Goal: Contribute content: Add original content to the website for others to see

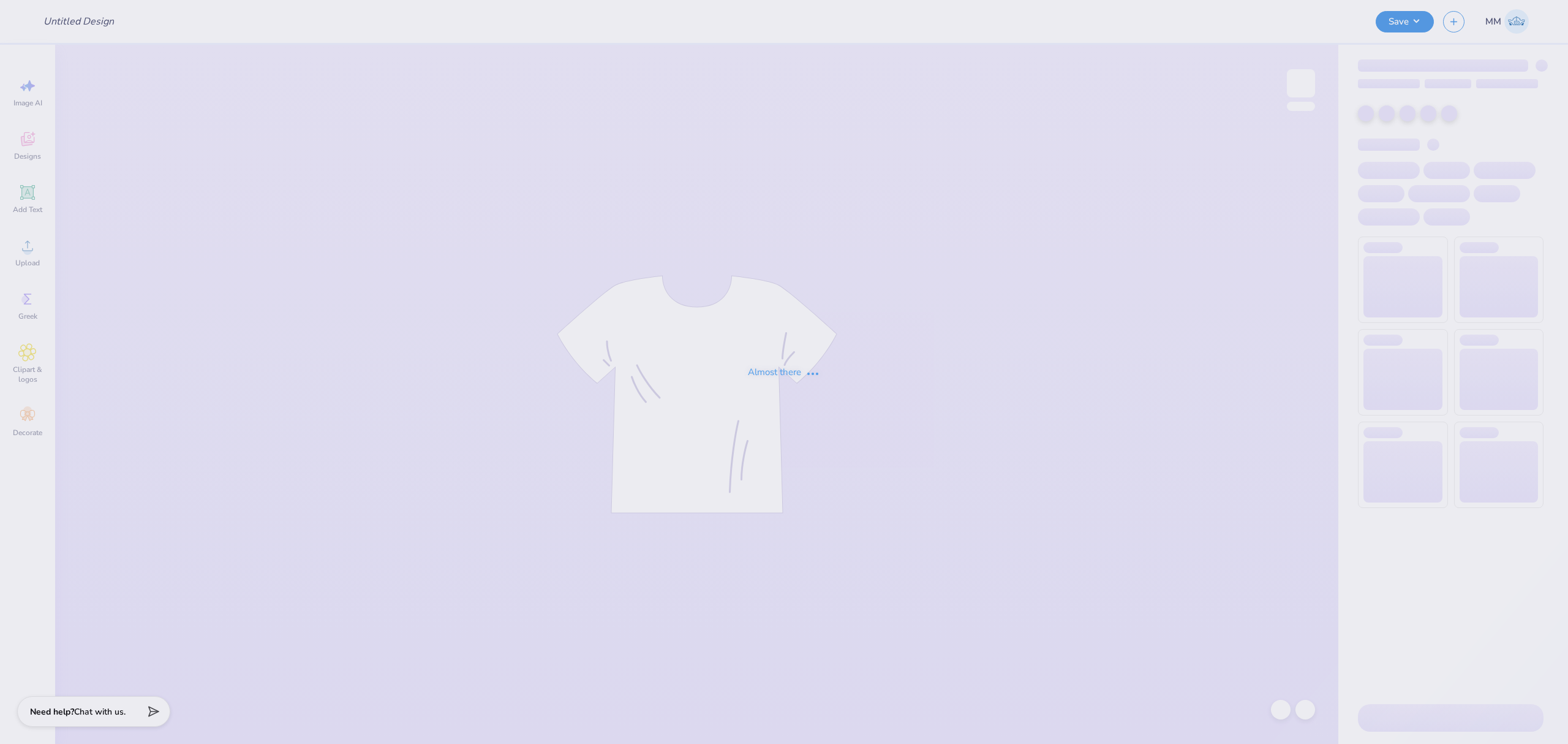
type input "ZPsi tees"
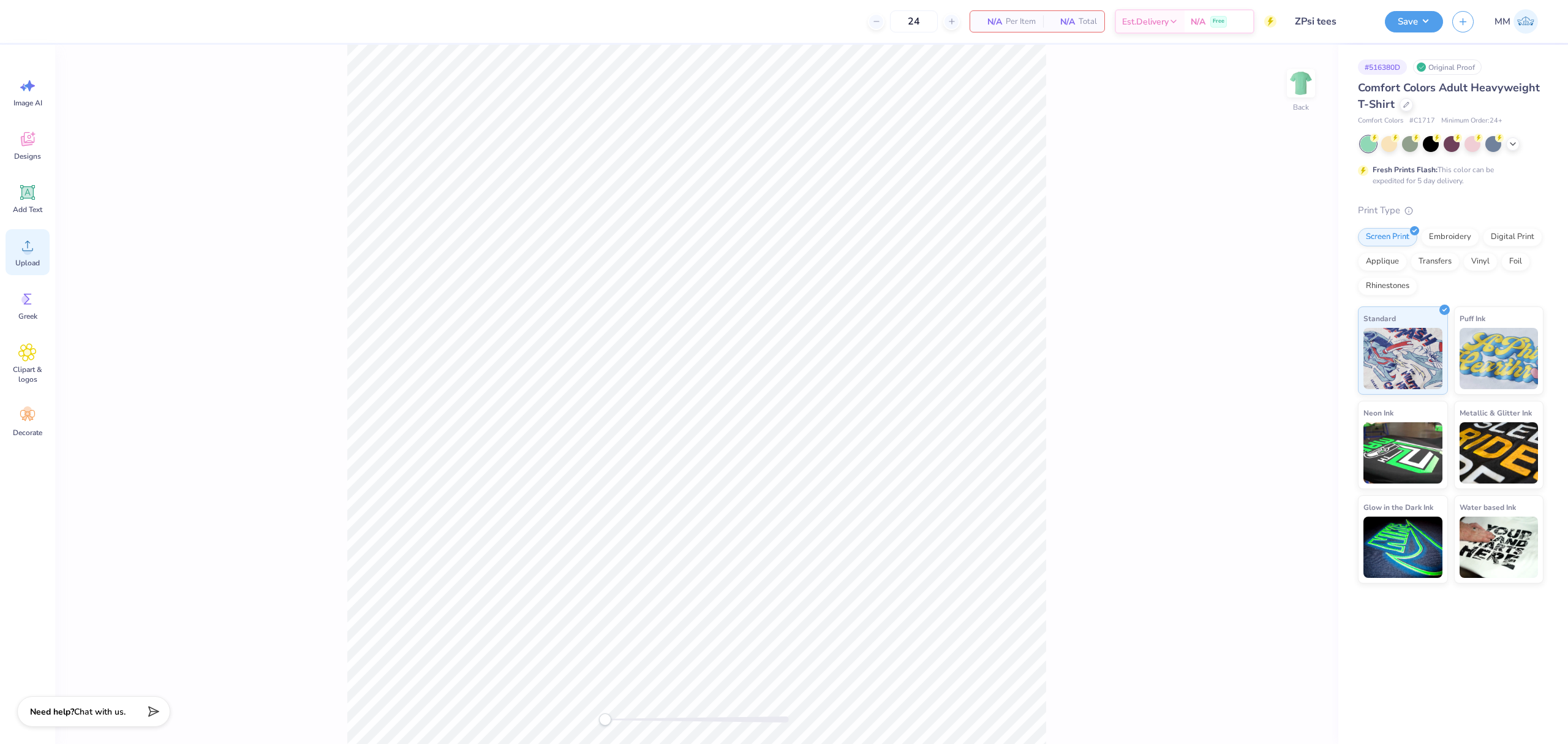
click at [44, 255] on div "Upload" at bounding box center [27, 252] width 44 height 46
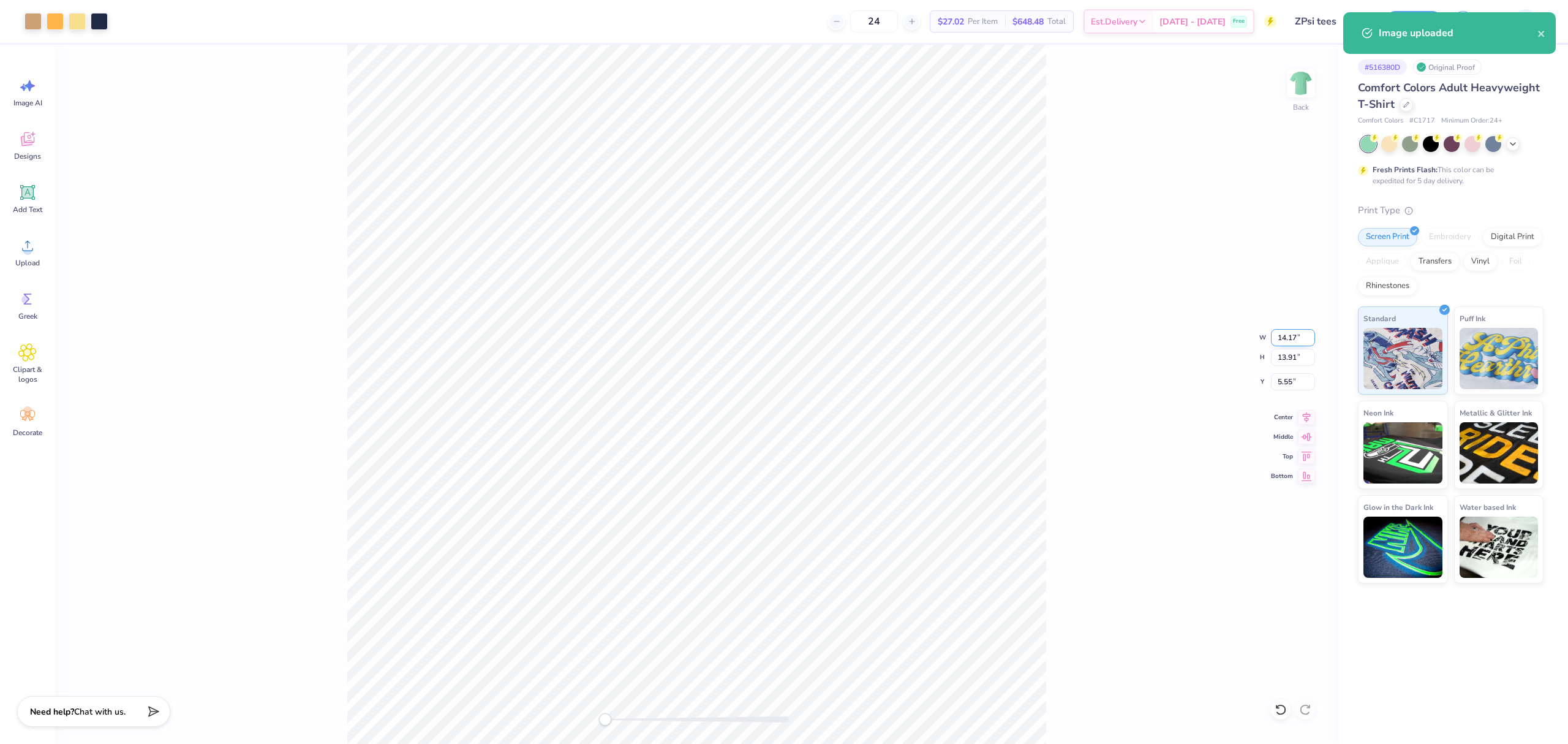
click at [1288, 337] on input "14.17" at bounding box center [1293, 337] width 44 height 17
type input "11"
click at [1288, 388] on input "5.55" at bounding box center [1293, 381] width 44 height 17
type input "3"
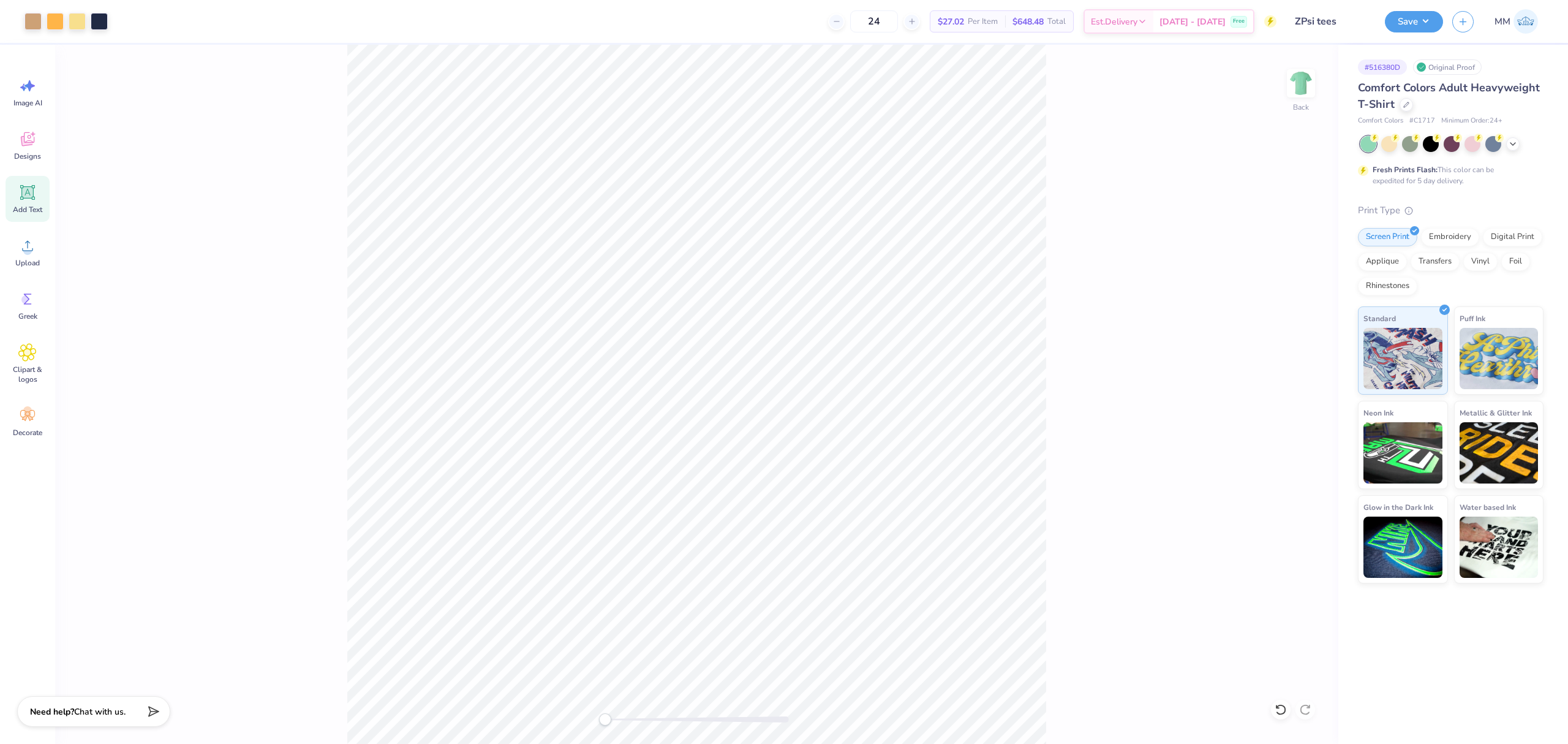
click at [42, 209] on span "Add Text" at bounding box center [27, 209] width 30 height 10
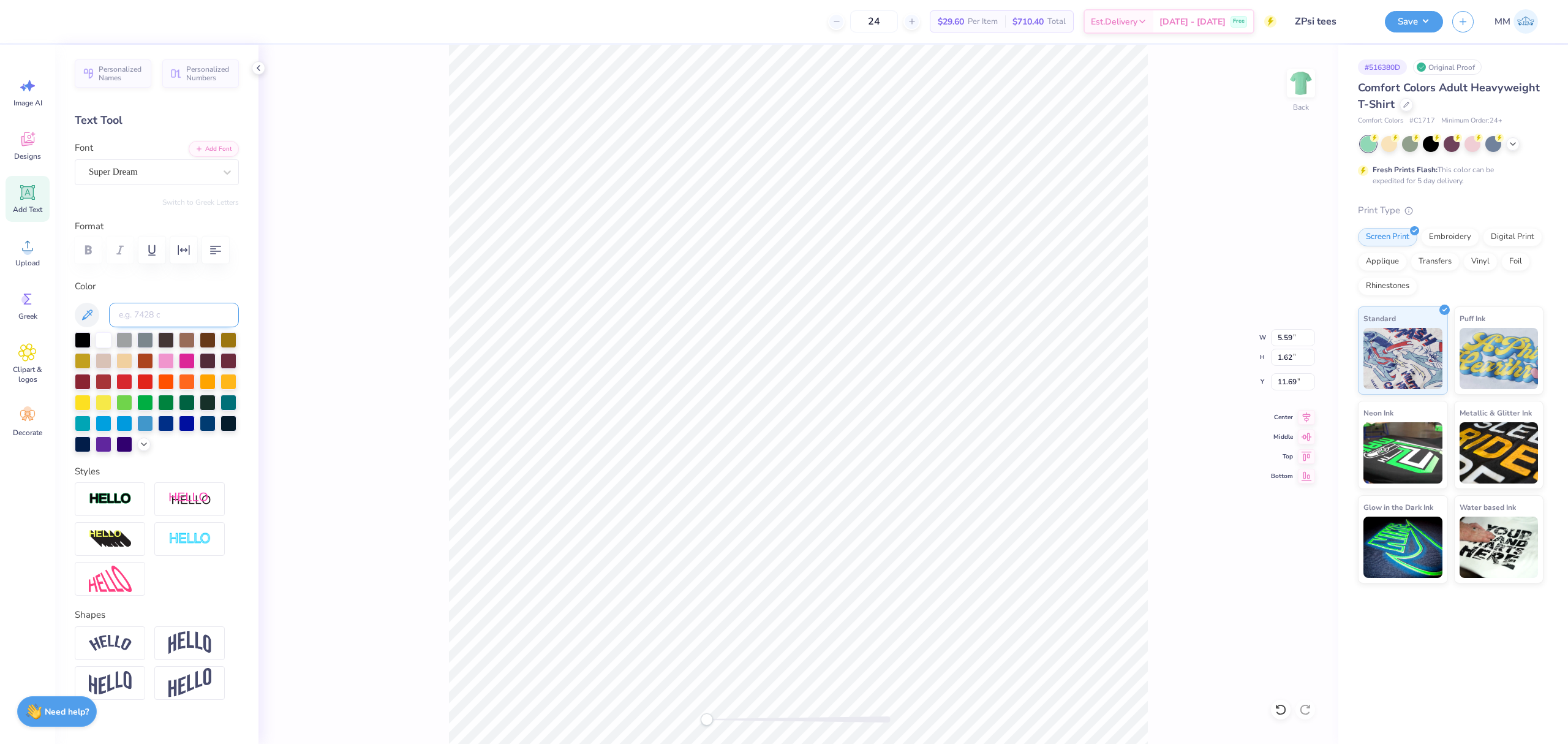
click at [154, 327] on input at bounding box center [174, 315] width 130 height 24
type input "533"
click at [220, 145] on button "Add Font" at bounding box center [214, 148] width 50 height 16
type textarea "fall ‘25 rush"
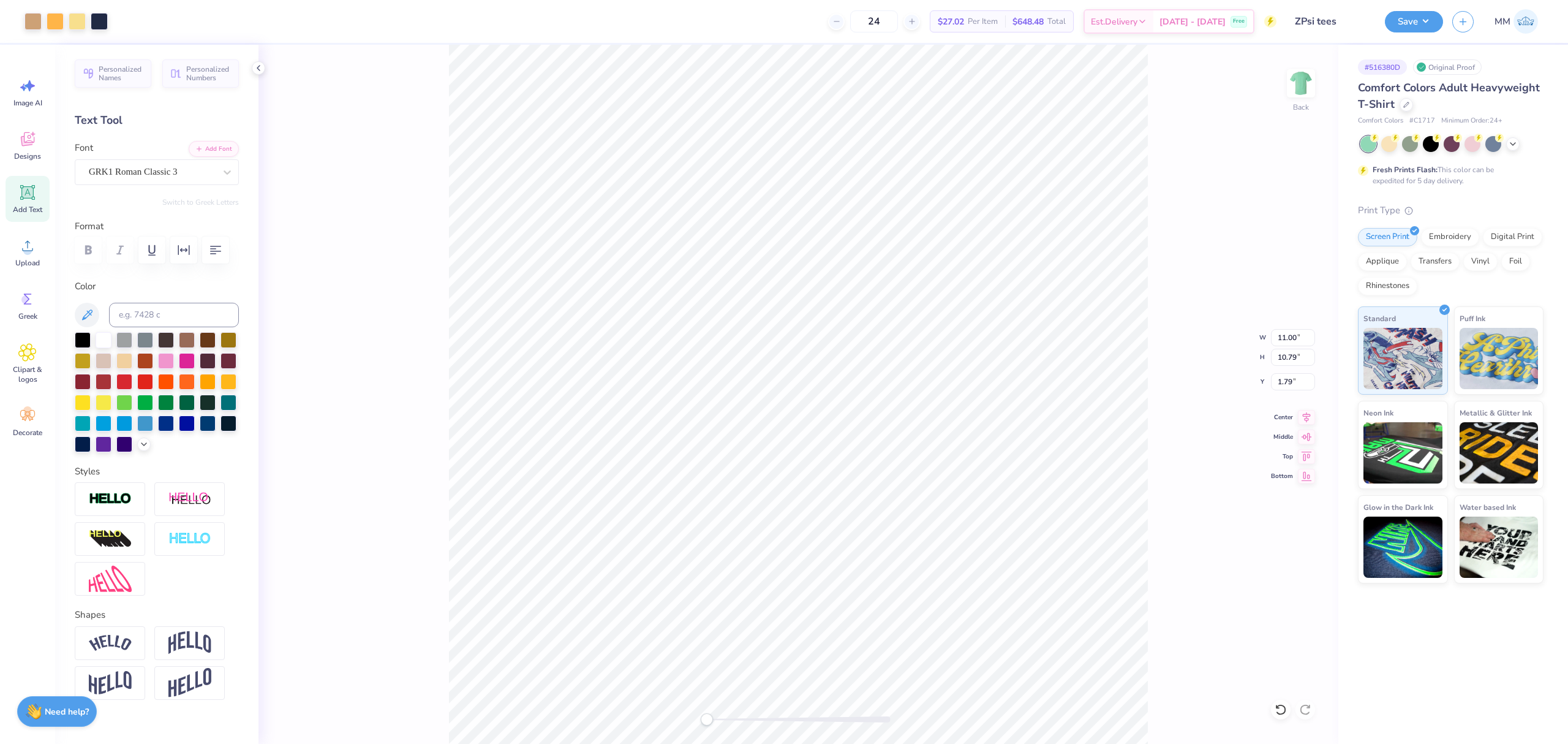
type input "11.00"
type input "10.79"
type input "1.79"
click at [1284, 334] on input "11.00" at bounding box center [1293, 337] width 44 height 17
type input "10"
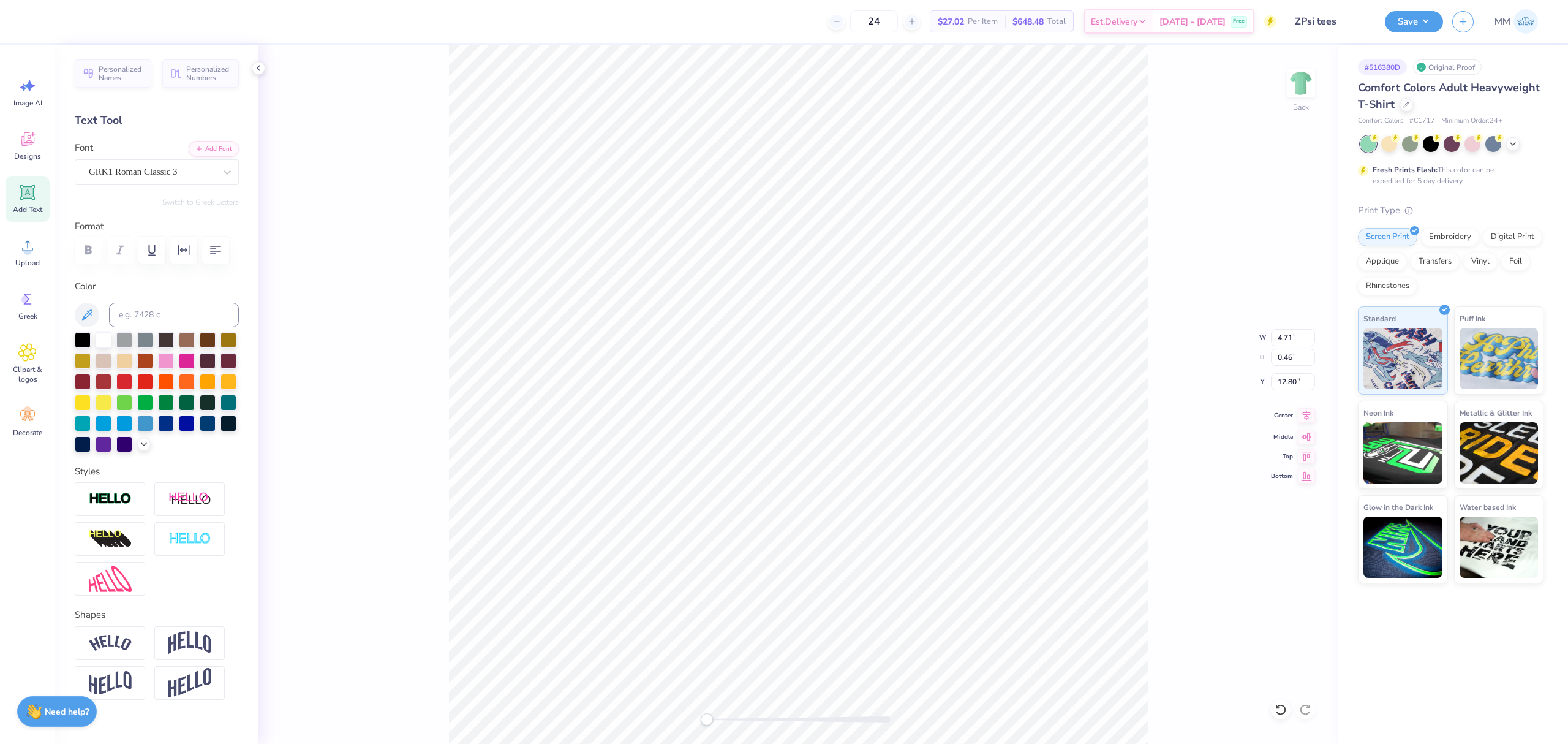
click at [1301, 416] on icon at bounding box center [1306, 415] width 17 height 14
drag, startPoint x: 719, startPoint y: 722, endPoint x: 726, endPoint y: 722, distance: 7.0
click at [724, 722] on div at bounding box center [798, 719] width 184 height 6
click at [768, 713] on div "Back W 6.43 6.43 " H 0.63 0.63 " Y 11.87 11.87 " Center [GEOGRAPHIC_DATA]" at bounding box center [799, 394] width 1081 height 699
click at [676, 705] on div "Back" at bounding box center [799, 394] width 1081 height 699
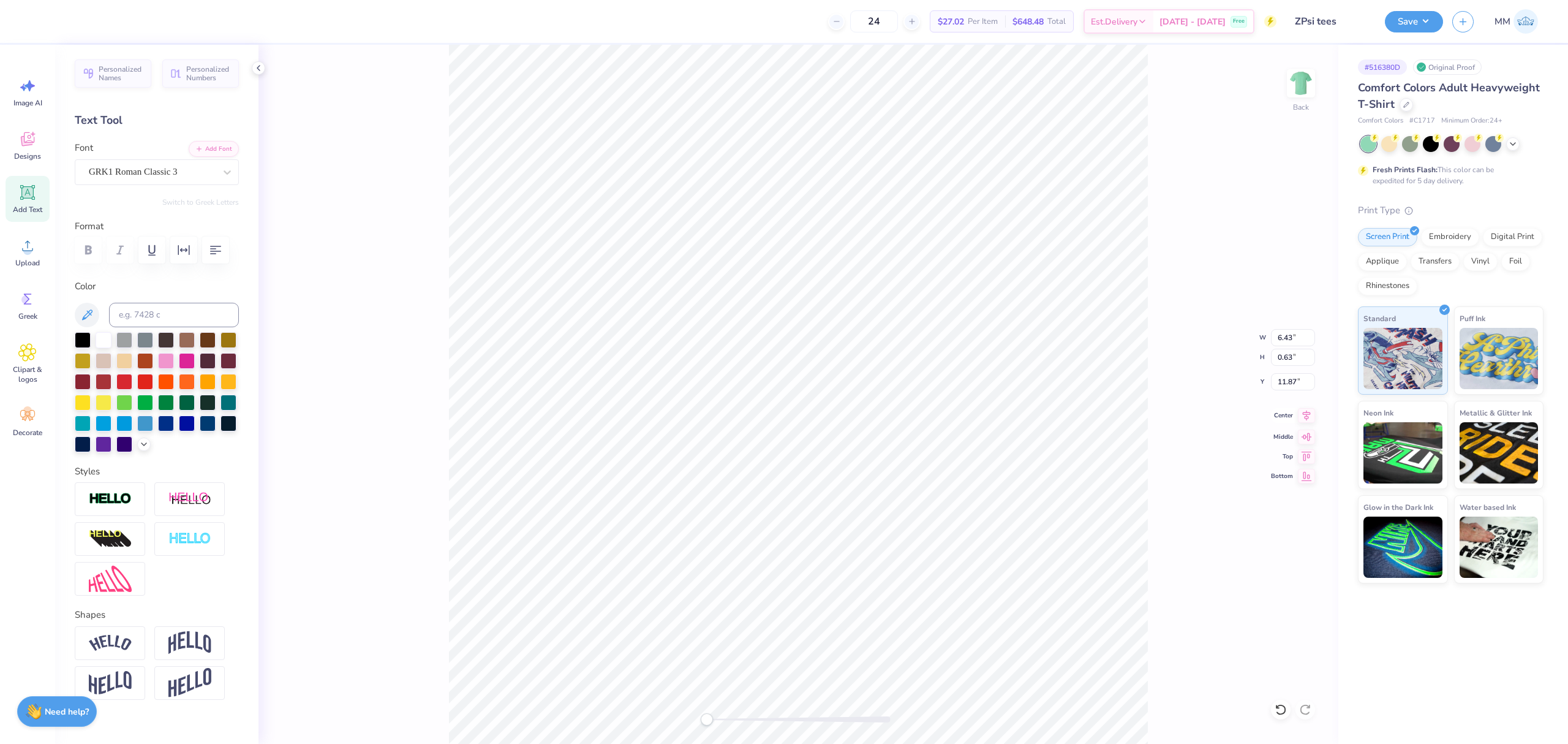
click at [1309, 418] on icon at bounding box center [1306, 416] width 8 height 11
click at [1297, 386] on input "2.73" at bounding box center [1293, 381] width 44 height 17
type input "3.00"
click at [1288, 333] on input "9.09" at bounding box center [1293, 337] width 44 height 17
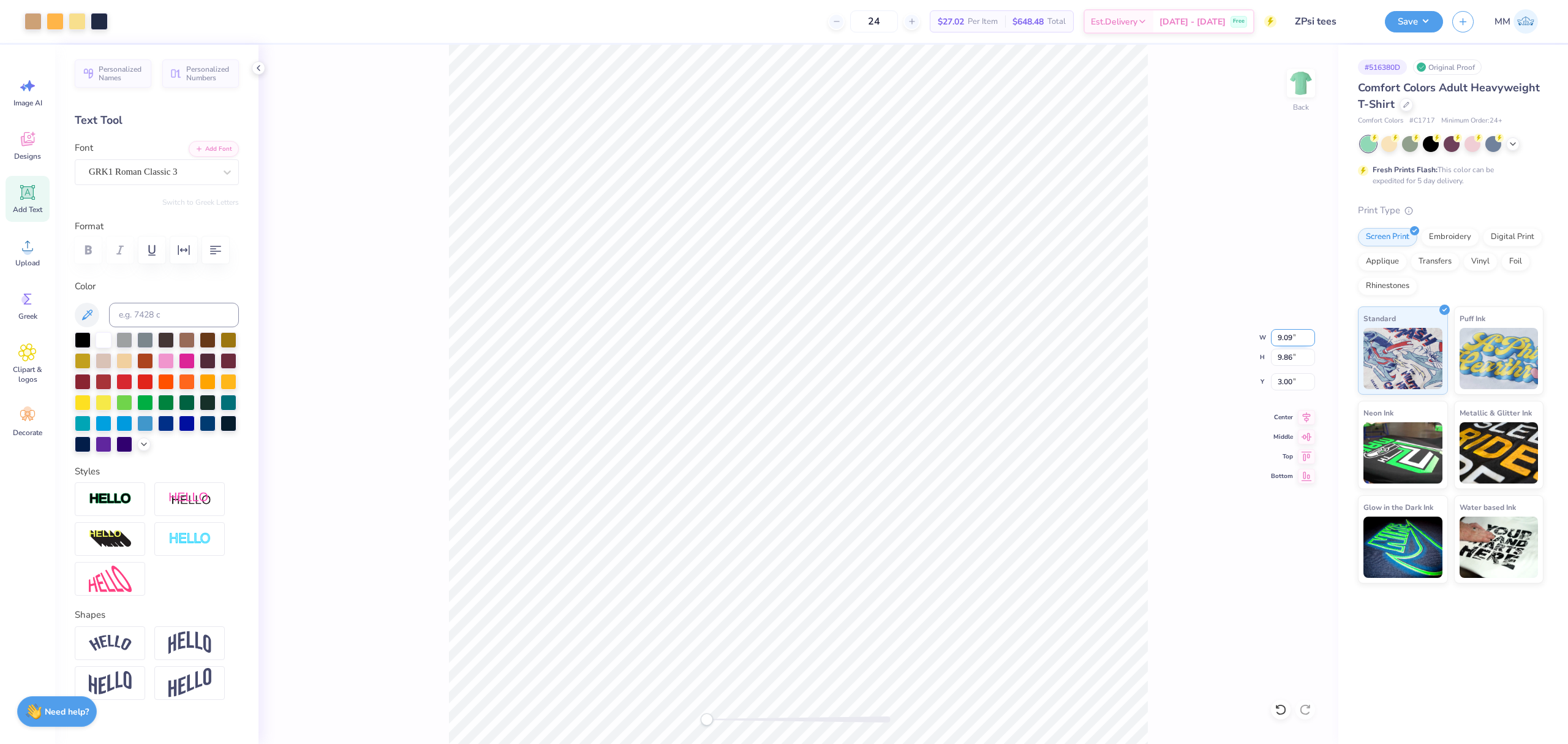
click at [1288, 333] on input "9.09" at bounding box center [1293, 337] width 44 height 17
type input "8.91"
type input "9.71"
type input "3.09"
click at [1290, 334] on input "8.91" at bounding box center [1293, 337] width 44 height 17
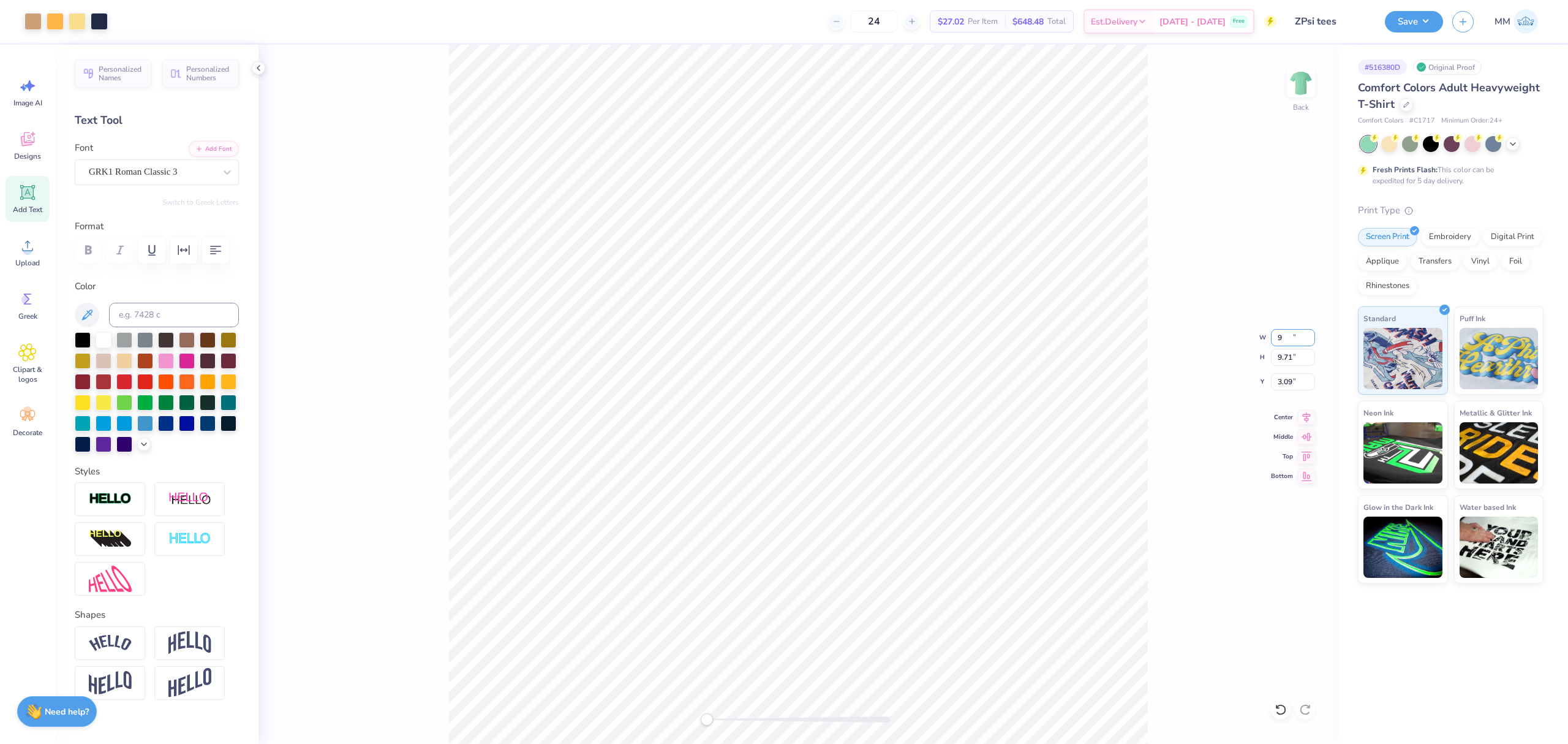
type input "9.09"
type input "9.86"
type input "3.00"
click at [1290, 334] on input "9.09" at bounding box center [1293, 337] width 44 height 17
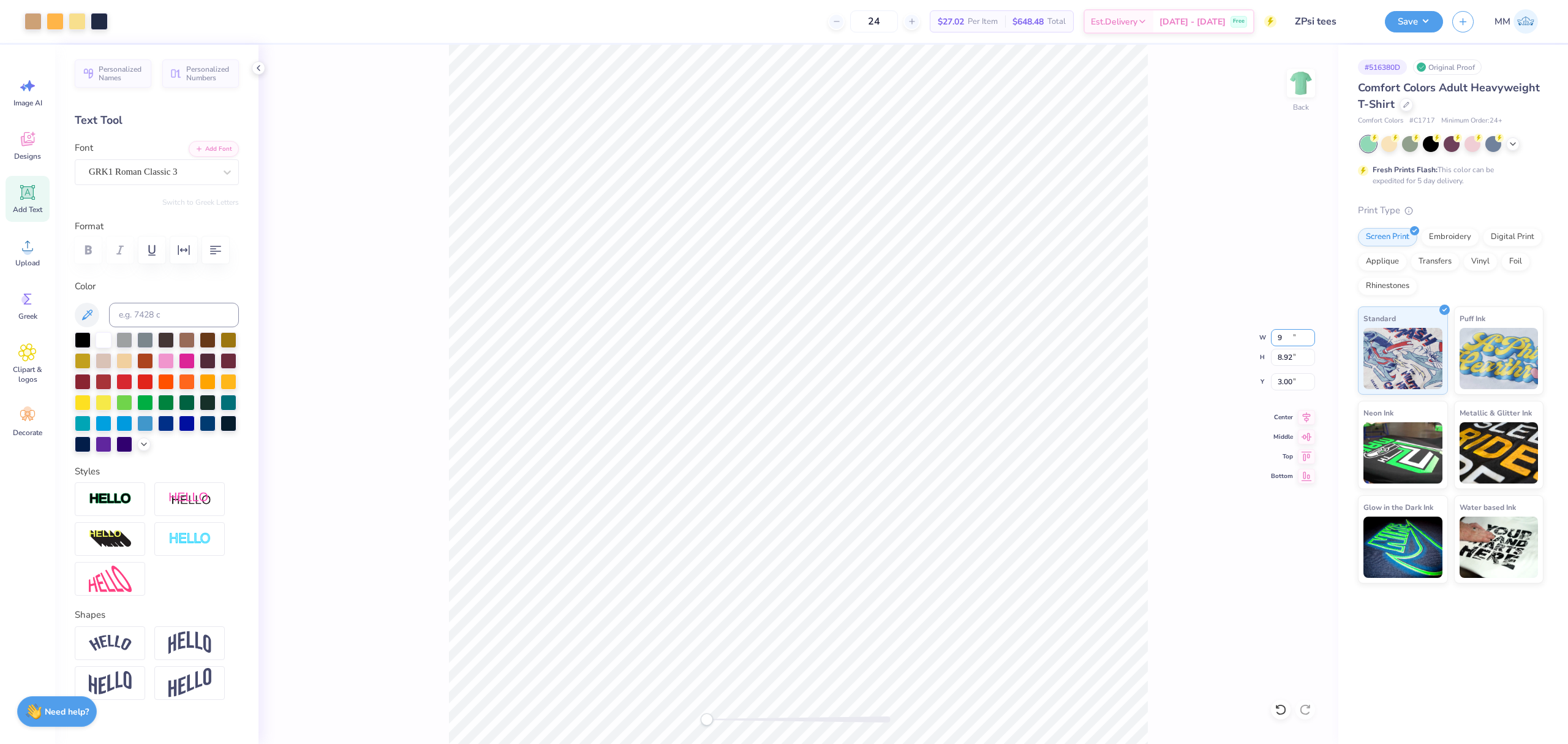
type input "9"
click at [1284, 336] on input "8.91" at bounding box center [1293, 337] width 44 height 17
click at [1309, 334] on input "8.92" at bounding box center [1293, 337] width 44 height 17
click at [1309, 334] on input "8.93" at bounding box center [1293, 337] width 44 height 17
click at [1309, 334] on input "8.94" at bounding box center [1293, 337] width 44 height 17
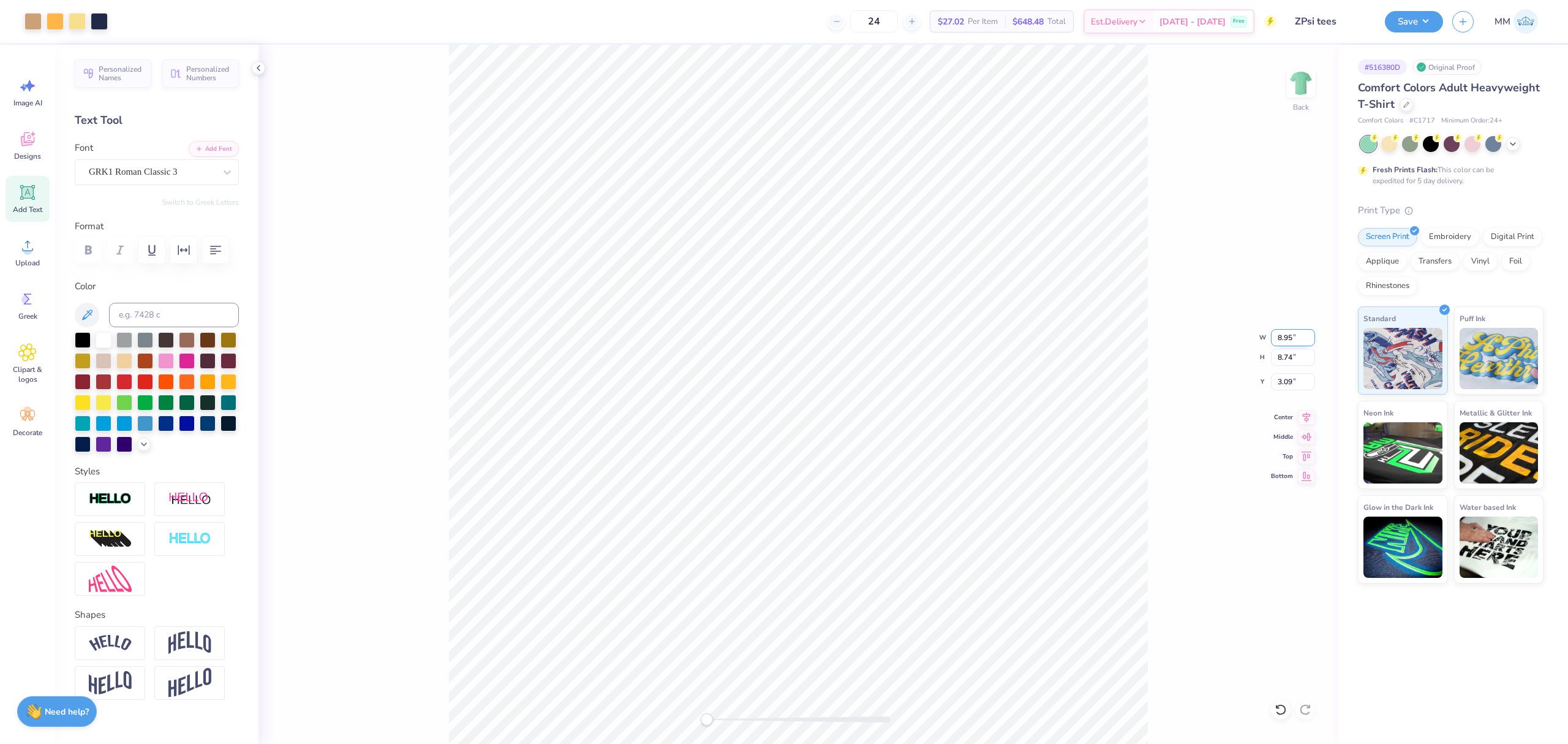
click at [1309, 334] on input "8.95" at bounding box center [1293, 337] width 44 height 17
click at [1309, 334] on input "8.96" at bounding box center [1293, 337] width 44 height 17
click at [1309, 334] on input "8.97" at bounding box center [1293, 337] width 44 height 17
click at [1309, 334] on input "8.98" at bounding box center [1293, 337] width 44 height 17
click at [1309, 334] on input "8.99" at bounding box center [1293, 337] width 44 height 17
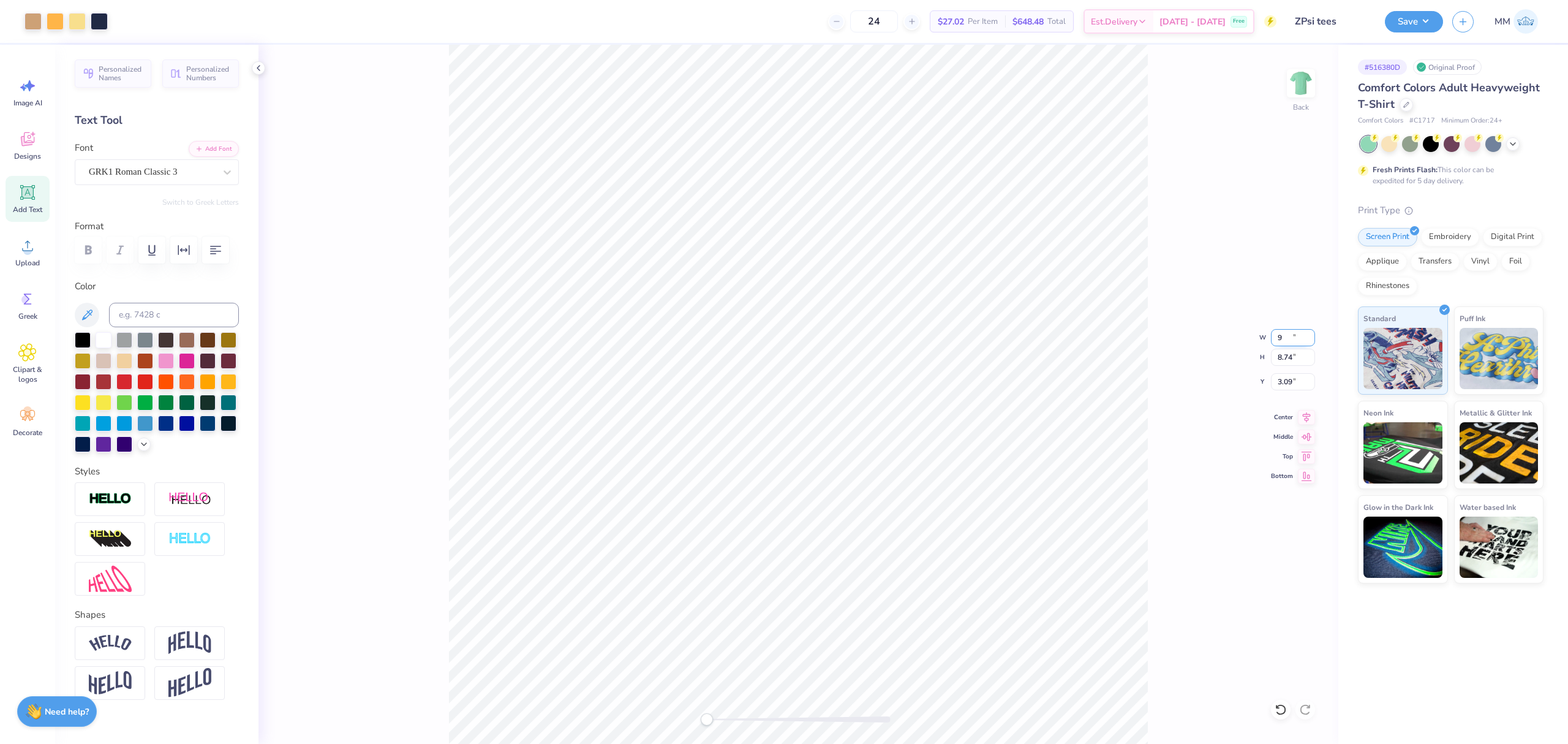
type input "9"
click at [1309, 334] on input "9" at bounding box center [1293, 337] width 44 height 17
type input "9.00"
type input "8.83"
type input "3.04"
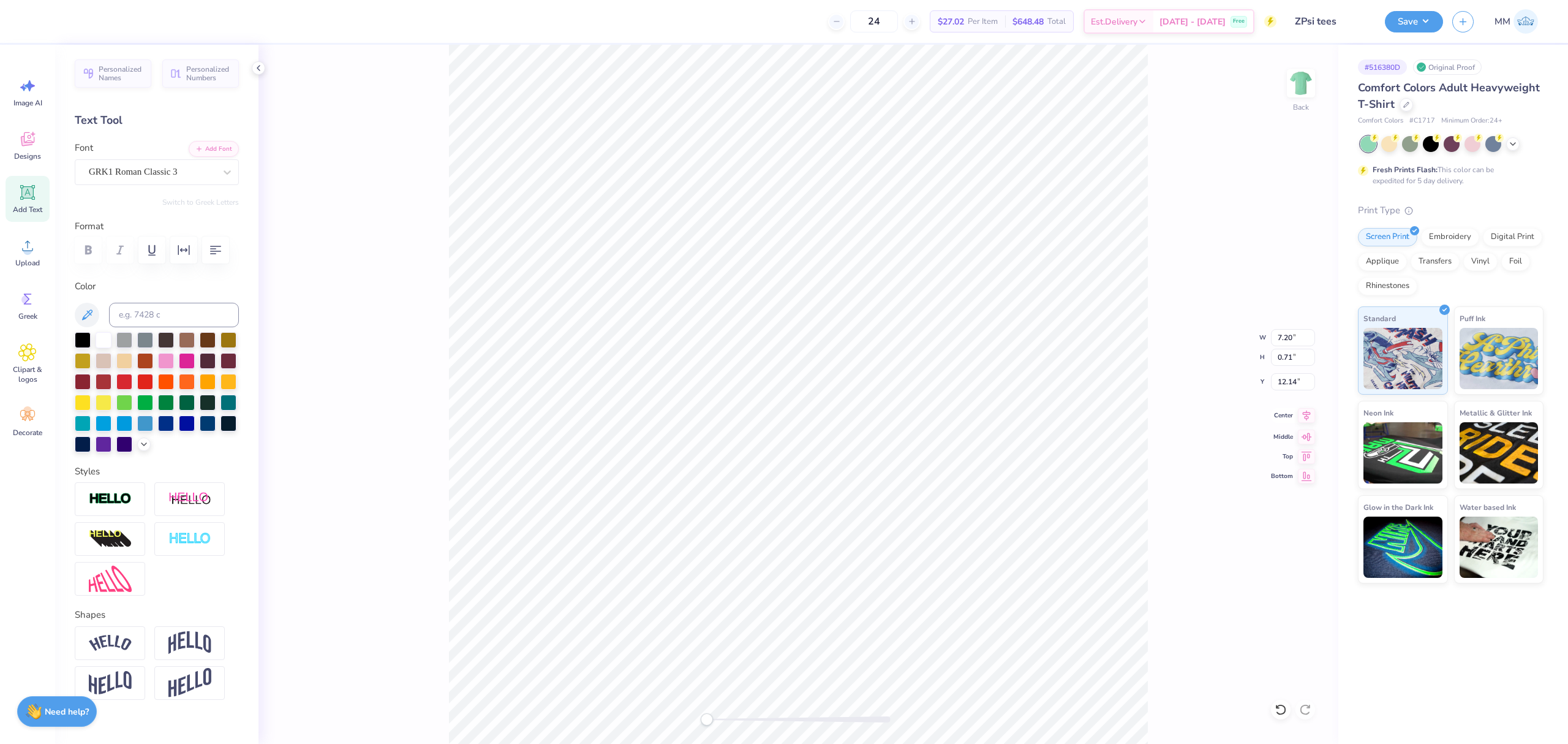
click at [1309, 417] on icon at bounding box center [1306, 415] width 17 height 14
click at [1309, 385] on input "3.03" at bounding box center [1293, 381] width 44 height 17
click at [1309, 385] on input "3.02" at bounding box center [1293, 381] width 44 height 17
click at [1309, 385] on input "3.01" at bounding box center [1293, 381] width 44 height 17
click at [1309, 385] on input "3" at bounding box center [1293, 381] width 44 height 17
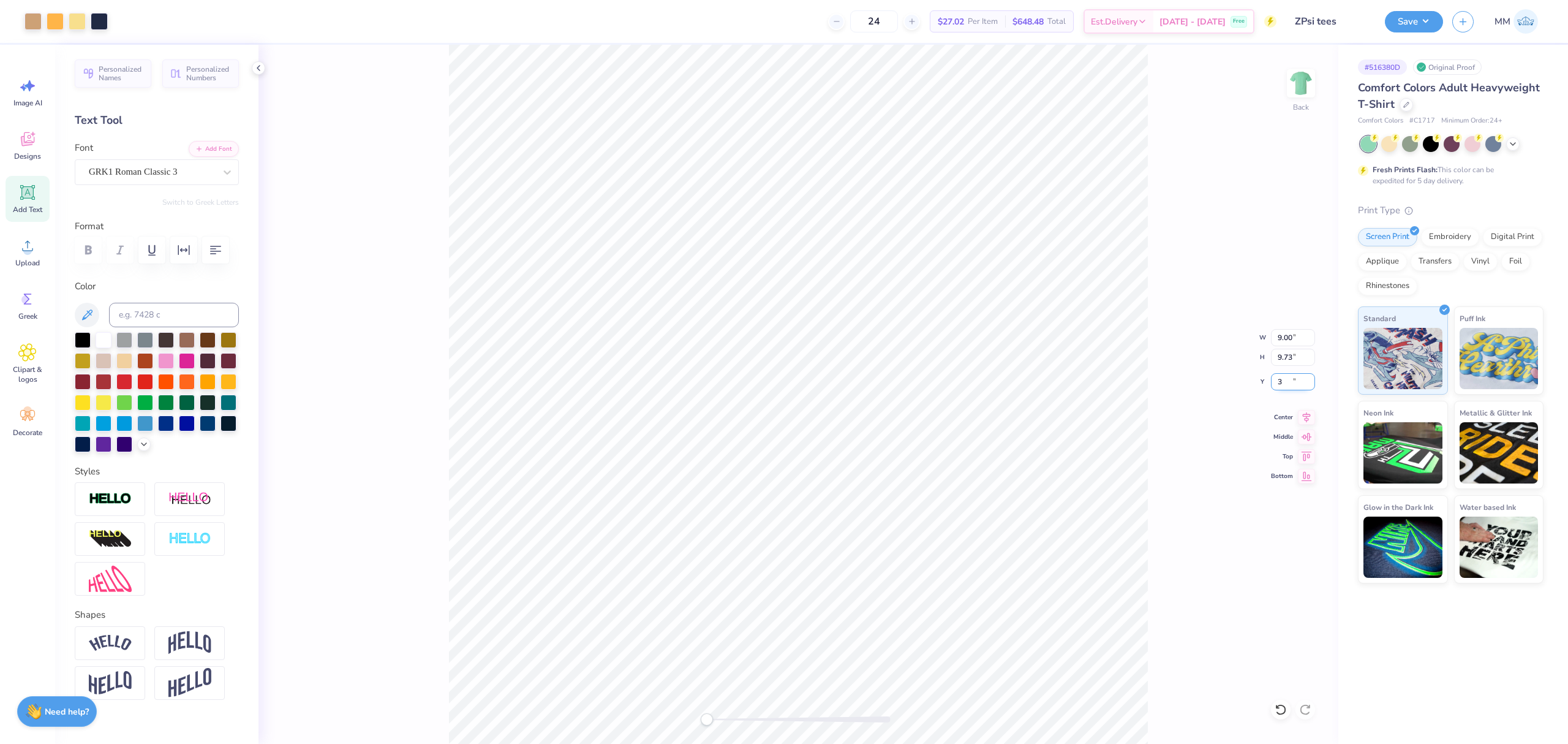
type input "3.00"
click at [1311, 417] on icon at bounding box center [1306, 415] width 17 height 14
click at [1405, 6] on div "Save MM" at bounding box center [1477, 22] width 183 height 43
click at [1408, 18] on button "Save" at bounding box center [1414, 20] width 58 height 22
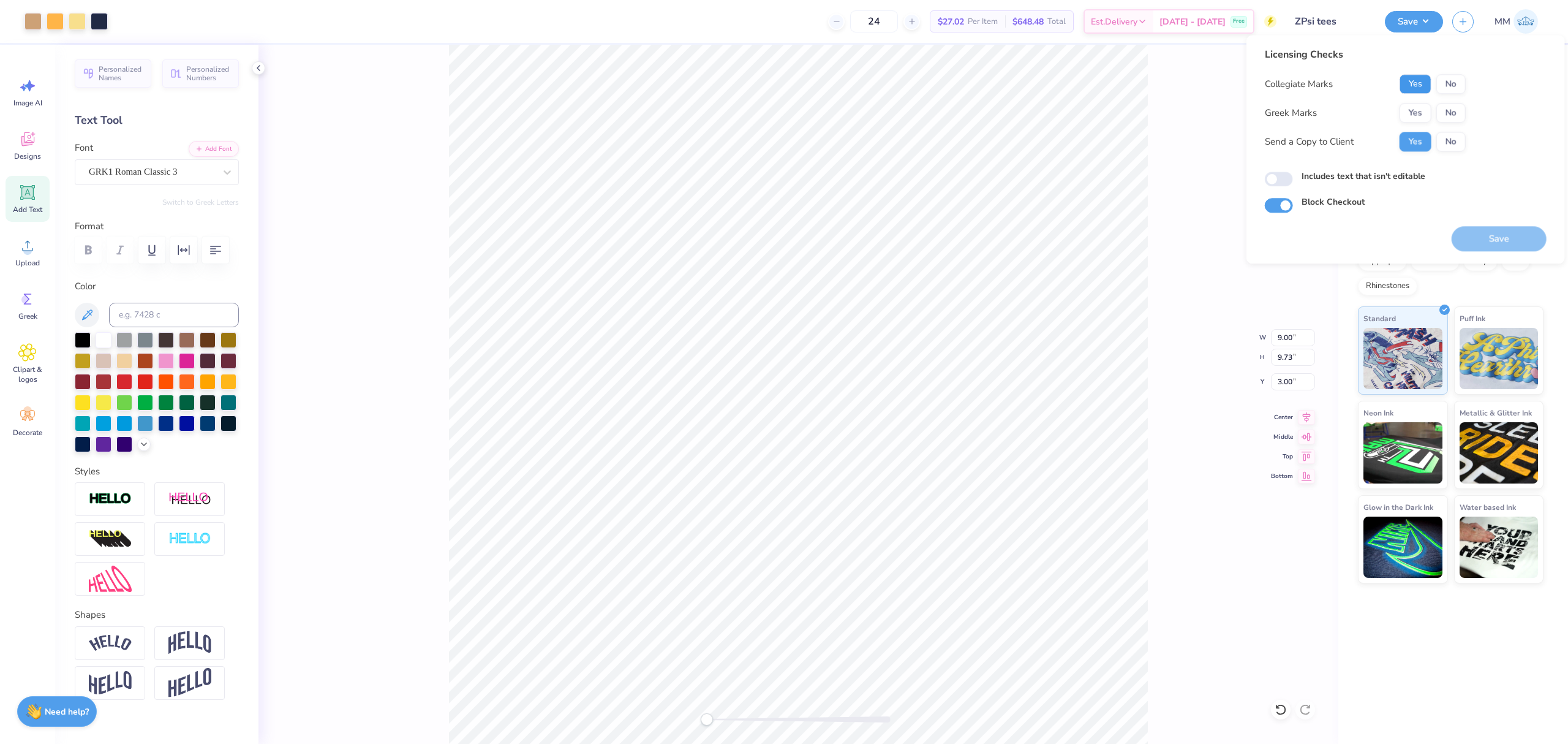
click at [1423, 84] on button "Yes" at bounding box center [1416, 84] width 32 height 20
click at [1452, 79] on button "No" at bounding box center [1451, 84] width 30 height 20
click at [1422, 110] on button "Yes" at bounding box center [1416, 113] width 32 height 20
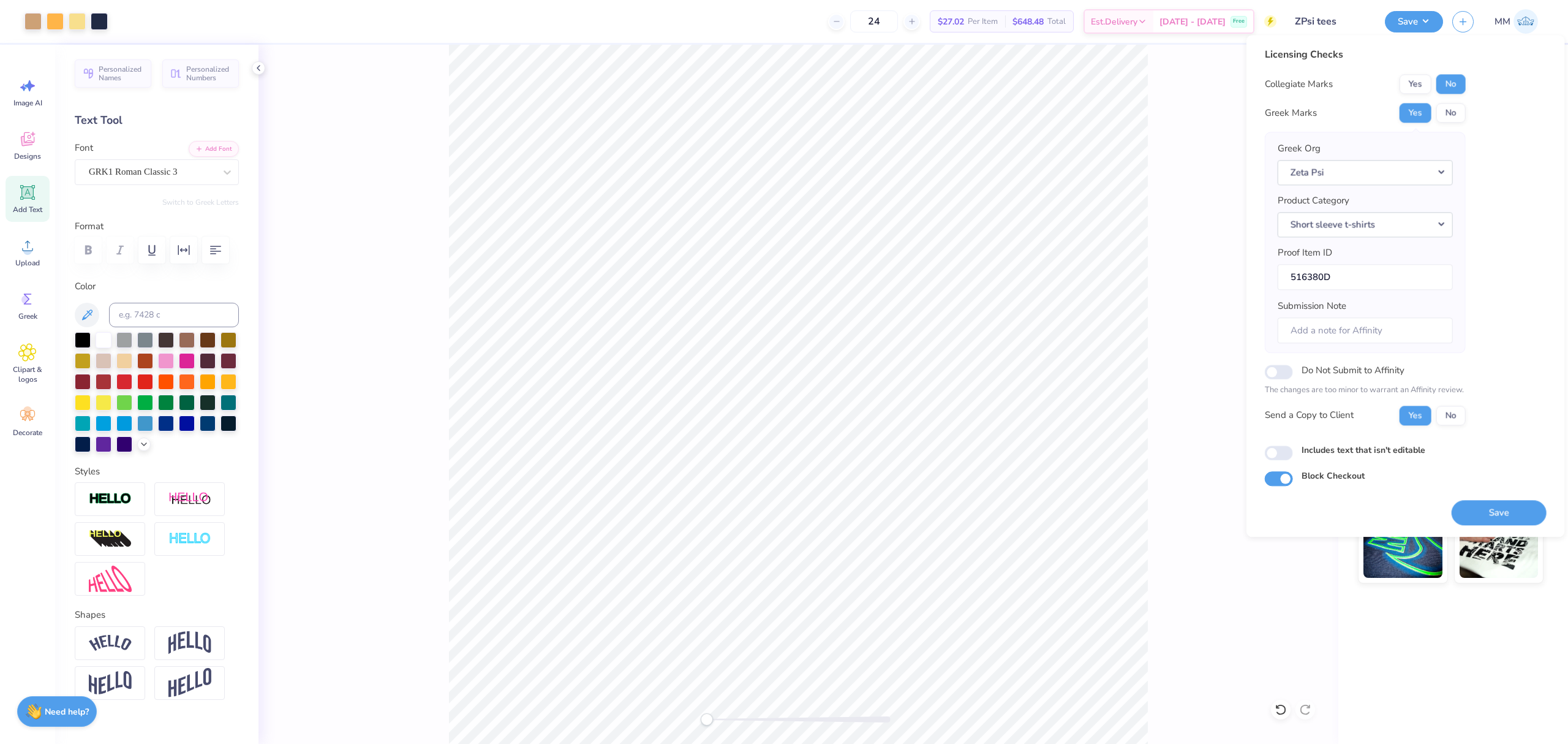
click at [1391, 449] on label "Includes text that isn't editable" at bounding box center [1364, 450] width 124 height 13
click at [1293, 449] on input "Includes text that isn't editable" at bounding box center [1279, 453] width 28 height 14
click at [1401, 454] on label "Includes text that isn't editable" at bounding box center [1364, 450] width 124 height 13
click at [1293, 454] on input "Includes text that isn't editable" at bounding box center [1279, 453] width 28 height 14
click at [1409, 454] on label "Includes text that isn't editable" at bounding box center [1364, 450] width 124 height 13
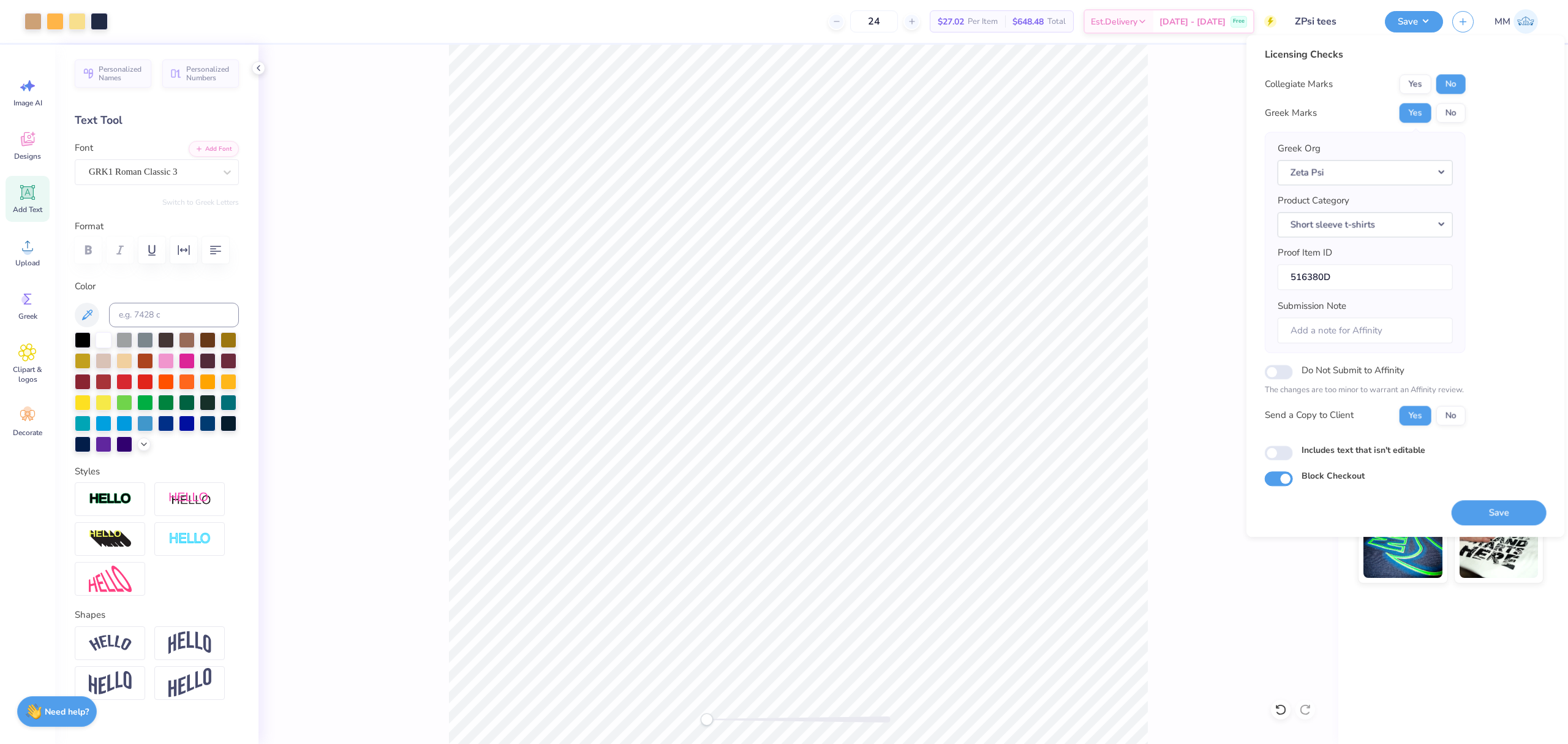
click at [1293, 454] on input "Includes text that isn't editable" at bounding box center [1279, 453] width 28 height 14
checkbox input "true"
click at [1483, 510] on button "Save" at bounding box center [1500, 513] width 95 height 25
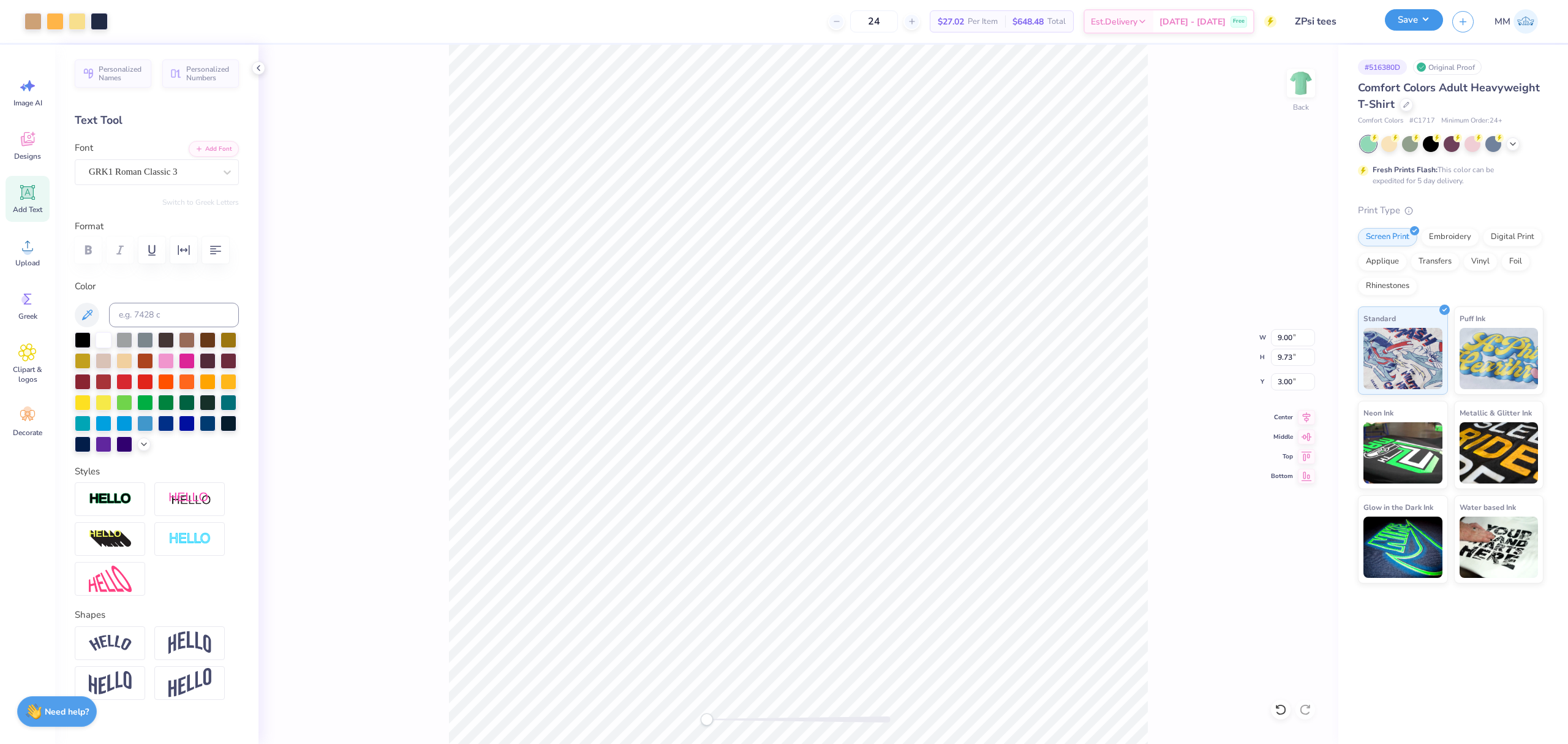
click at [1408, 14] on button "Save" at bounding box center [1414, 20] width 58 height 22
